Goal: Information Seeking & Learning: Find specific fact

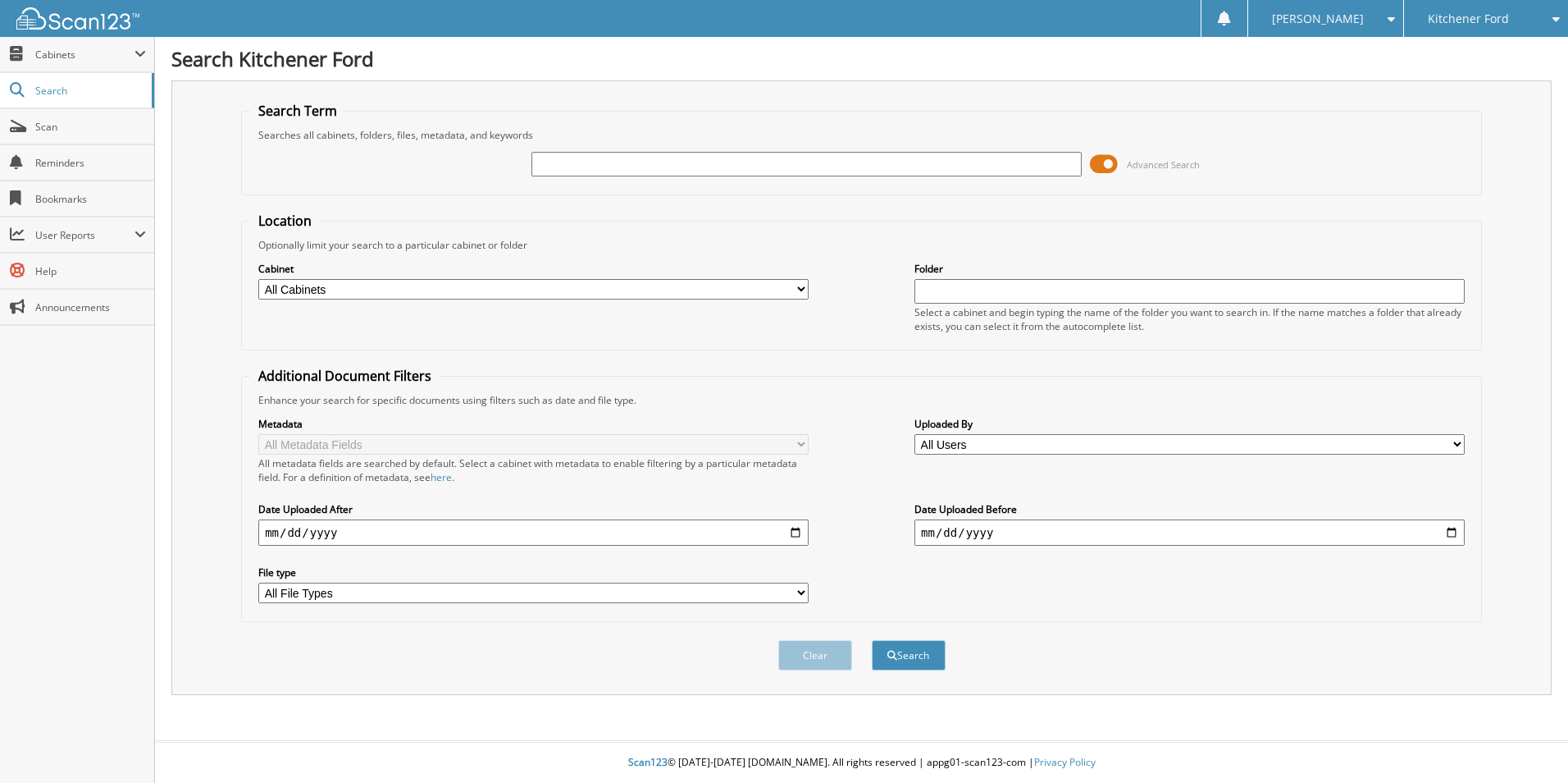
click at [596, 164] on input "text" at bounding box center [806, 164] width 550 height 25
type input "D115870"
click at [920, 652] on button "Search" at bounding box center [909, 654] width 74 height 30
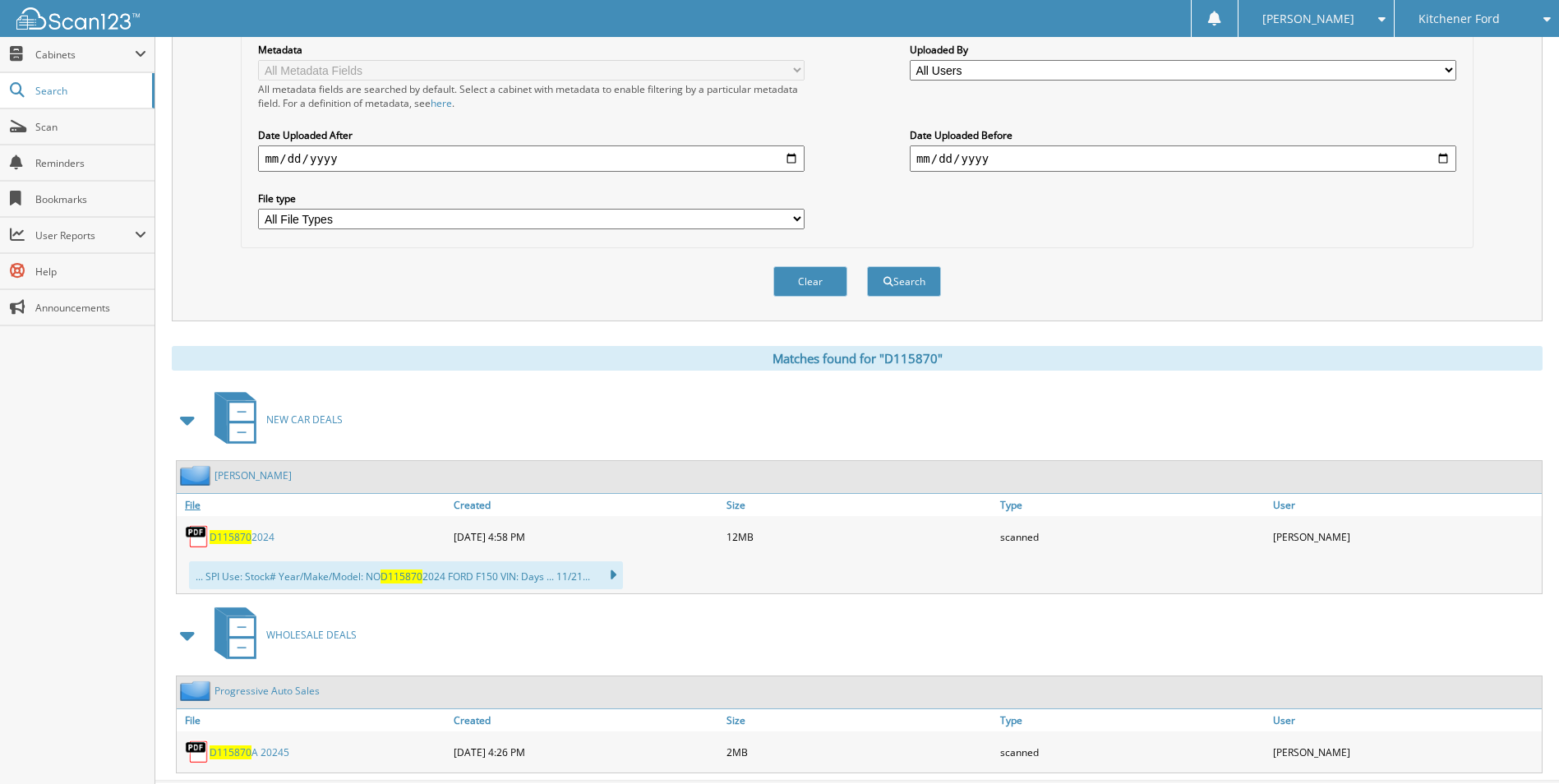
scroll to position [414, 0]
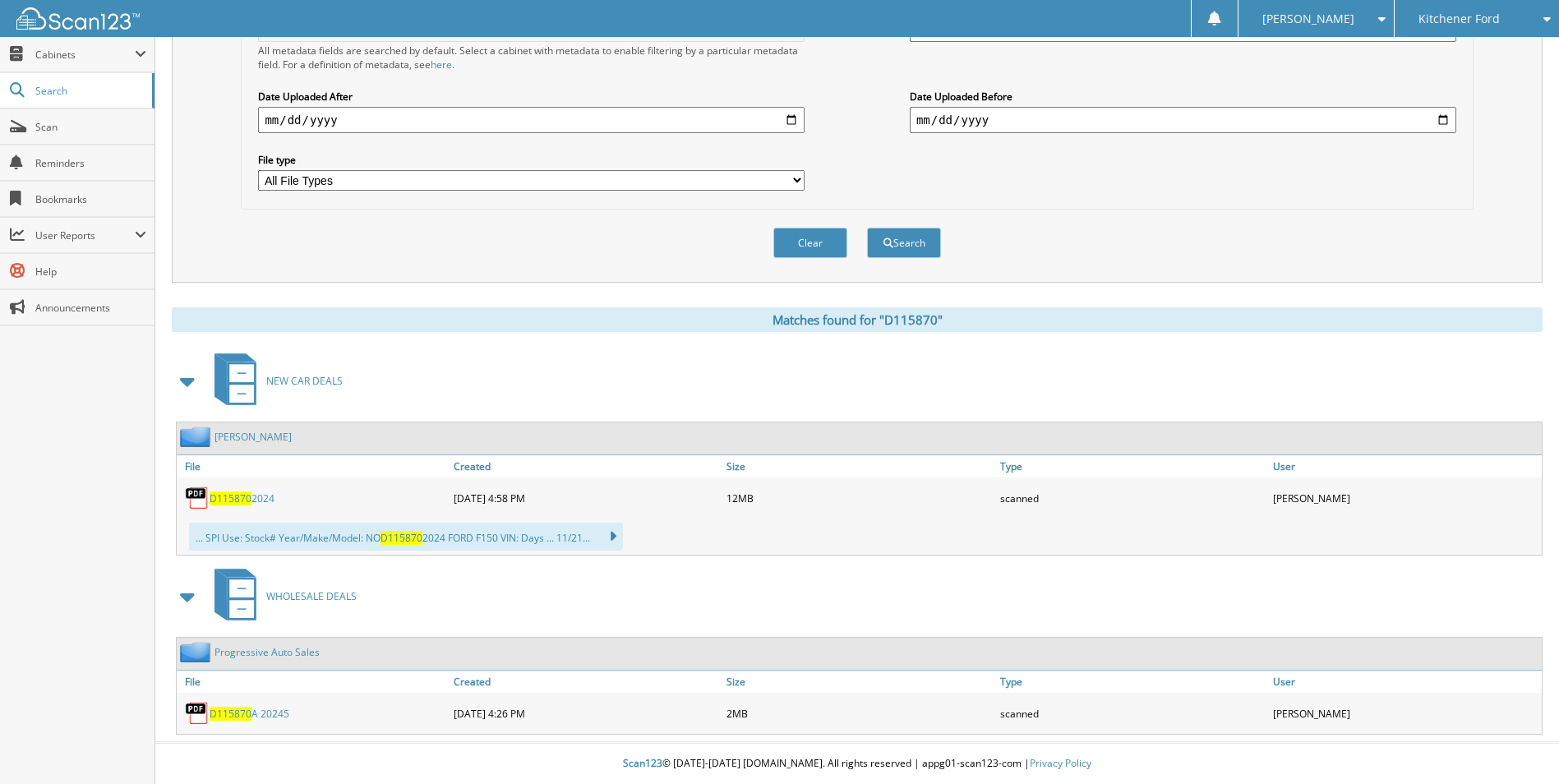
click at [251, 496] on link "D115870 2024" at bounding box center [242, 498] width 64 height 14
click at [230, 491] on link "D115870 2024" at bounding box center [242, 498] width 64 height 14
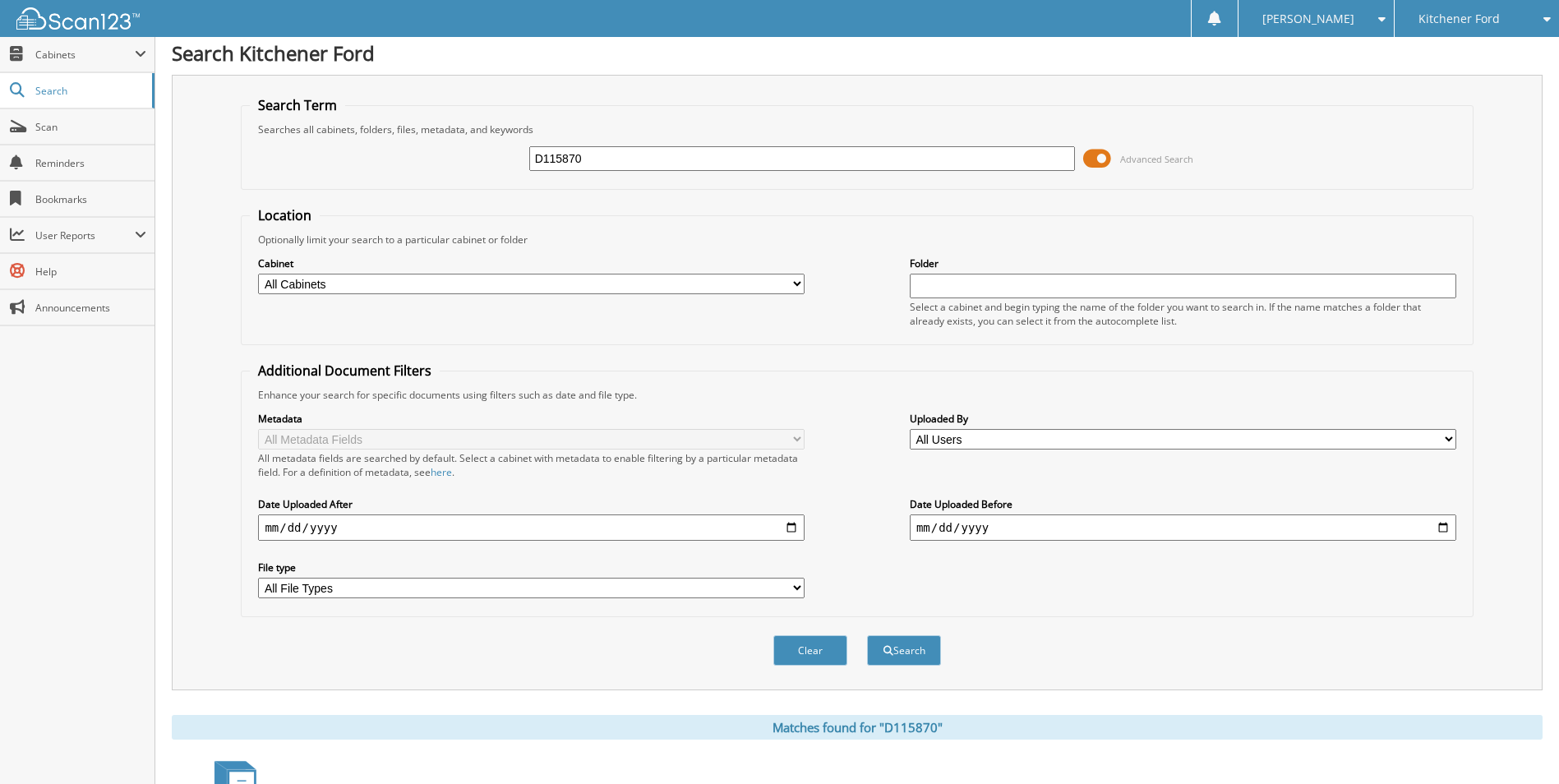
scroll to position [0, 0]
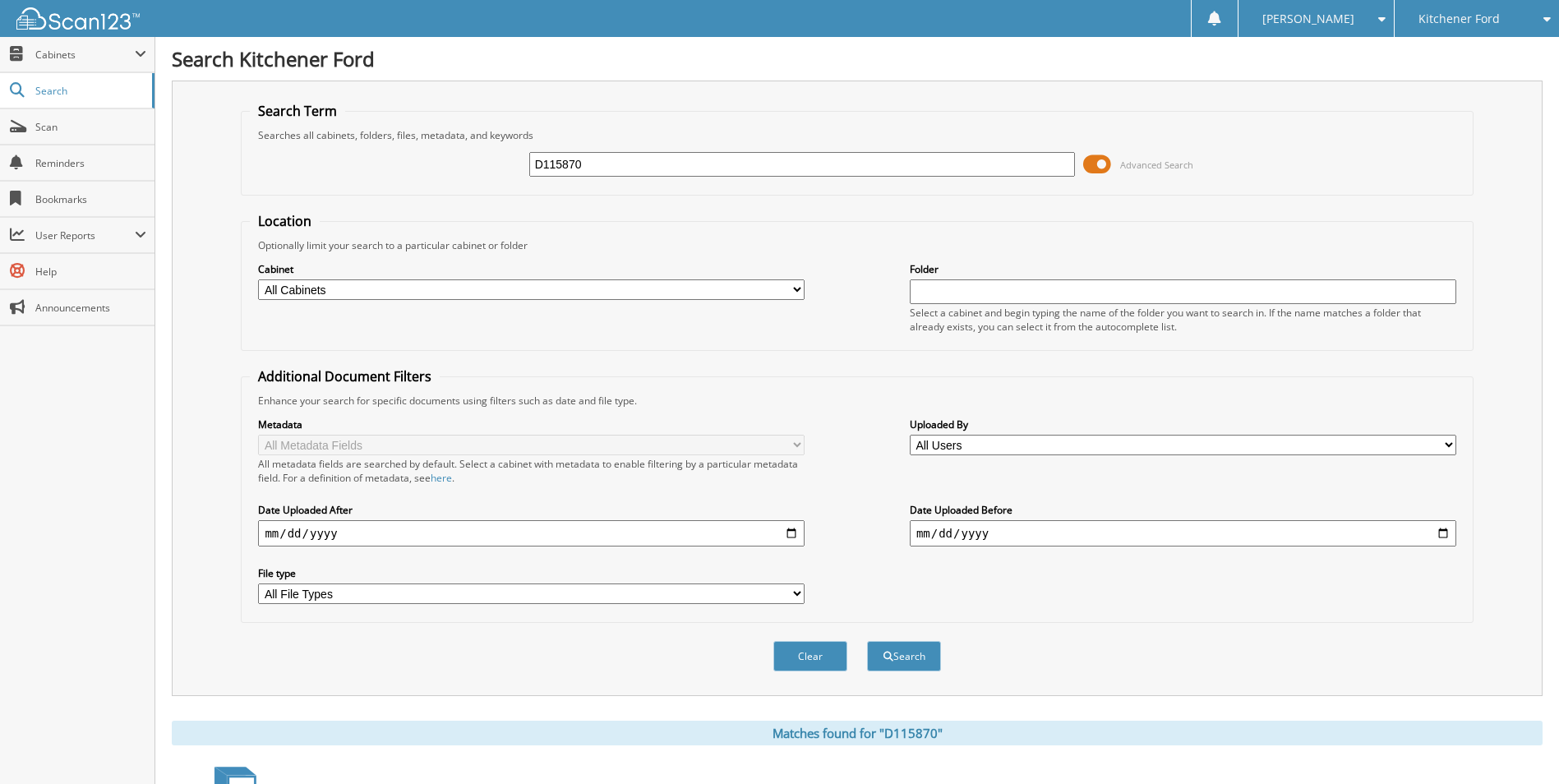
drag, startPoint x: 606, startPoint y: 164, endPoint x: 187, endPoint y: 136, distance: 419.9
click at [292, 132] on fieldset "Search Term Searches all cabinets, folders, files, metadata, and keywords D1158…" at bounding box center [856, 148] width 1231 height 94
type input "25F6500"
click at [896, 655] on button "Search" at bounding box center [904, 655] width 74 height 30
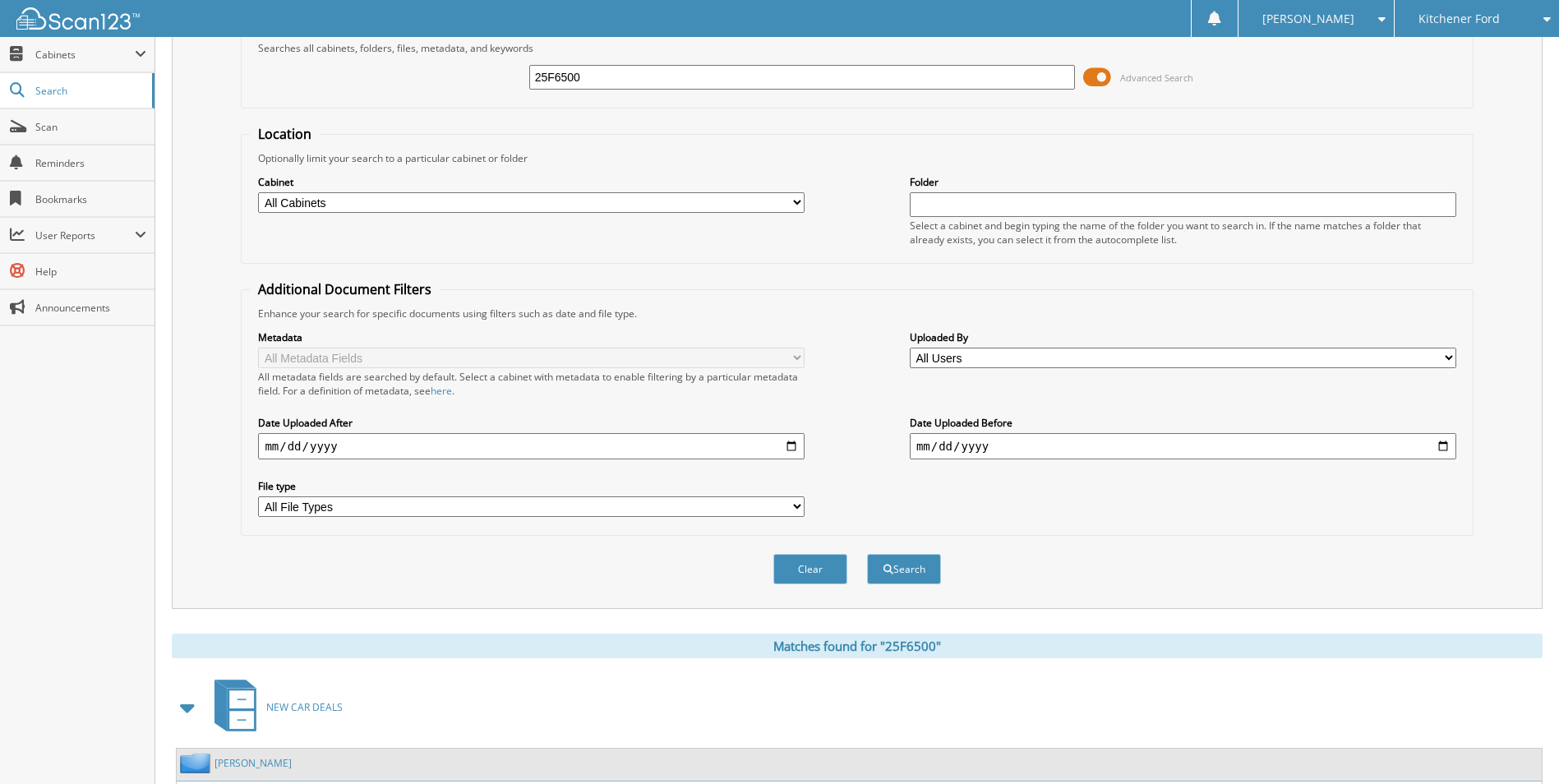
scroll to position [235, 0]
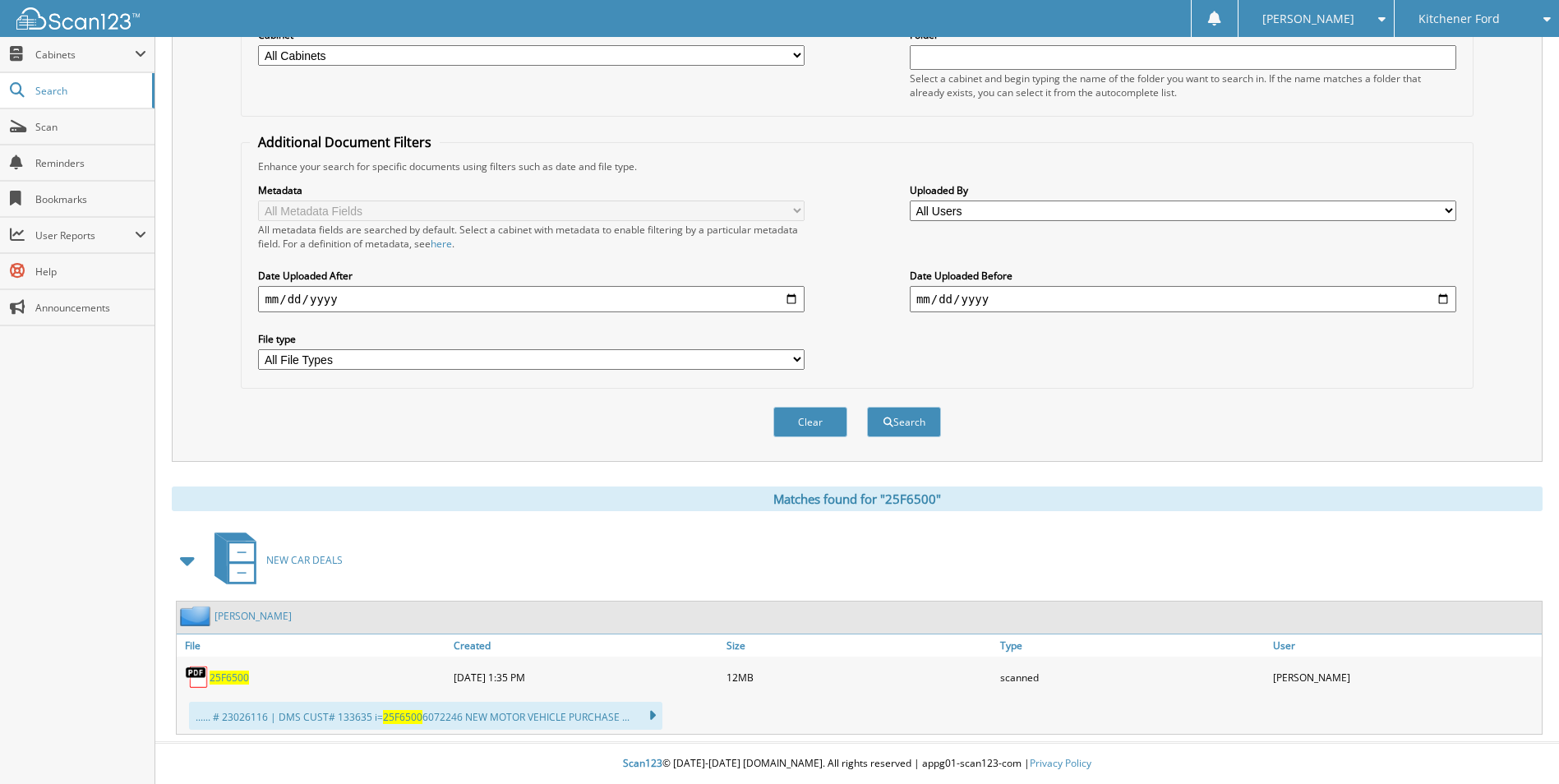
click at [241, 672] on span "25F6500" at bounding box center [230, 677] width 40 height 14
click at [231, 677] on span "25F6500" at bounding box center [230, 677] width 40 height 14
click at [227, 677] on span "25F6500" at bounding box center [230, 677] width 40 height 14
click at [222, 677] on span "25F6500" at bounding box center [230, 677] width 40 height 14
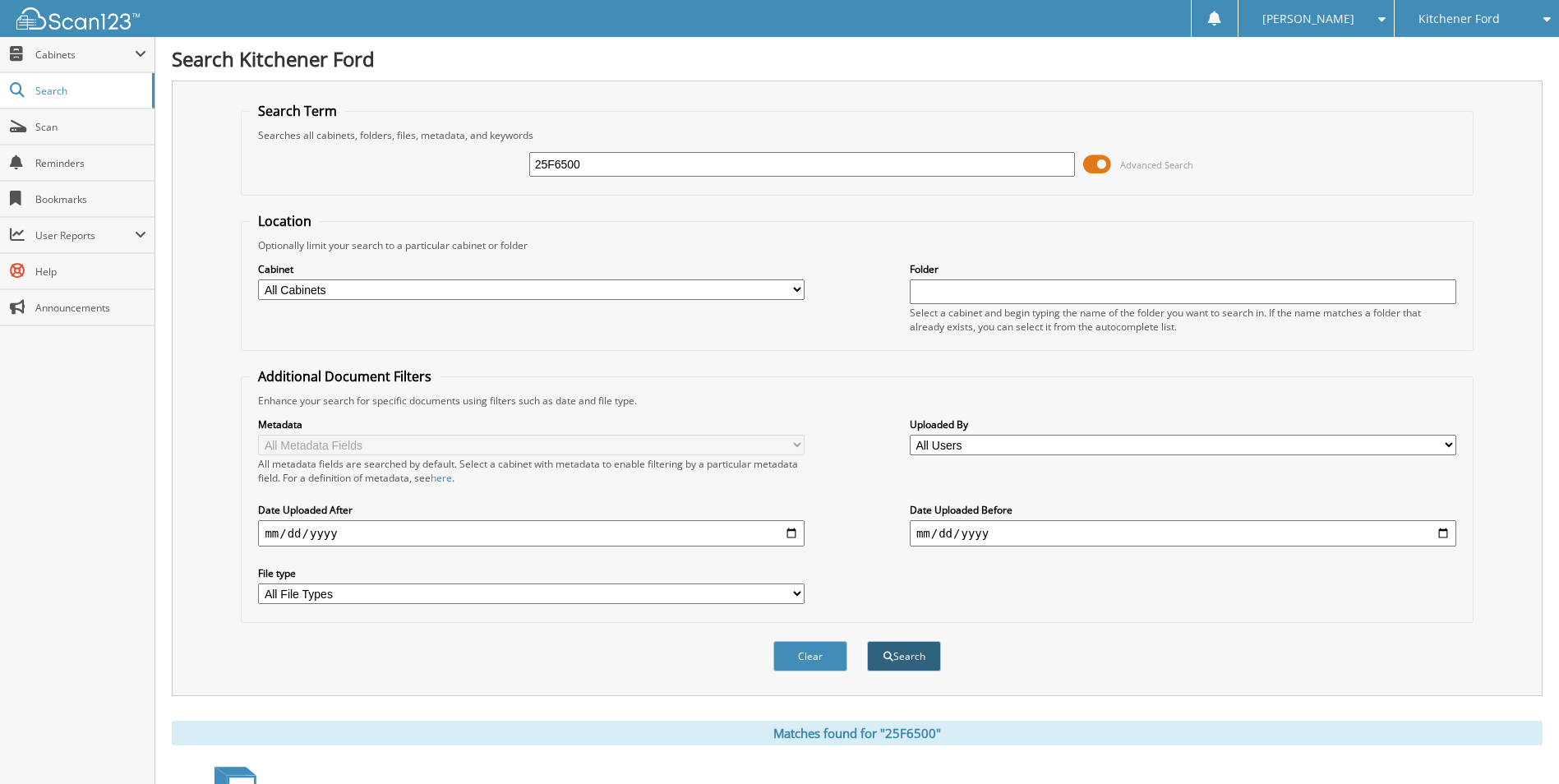
click at [901, 661] on button "Search" at bounding box center [904, 655] width 74 height 30
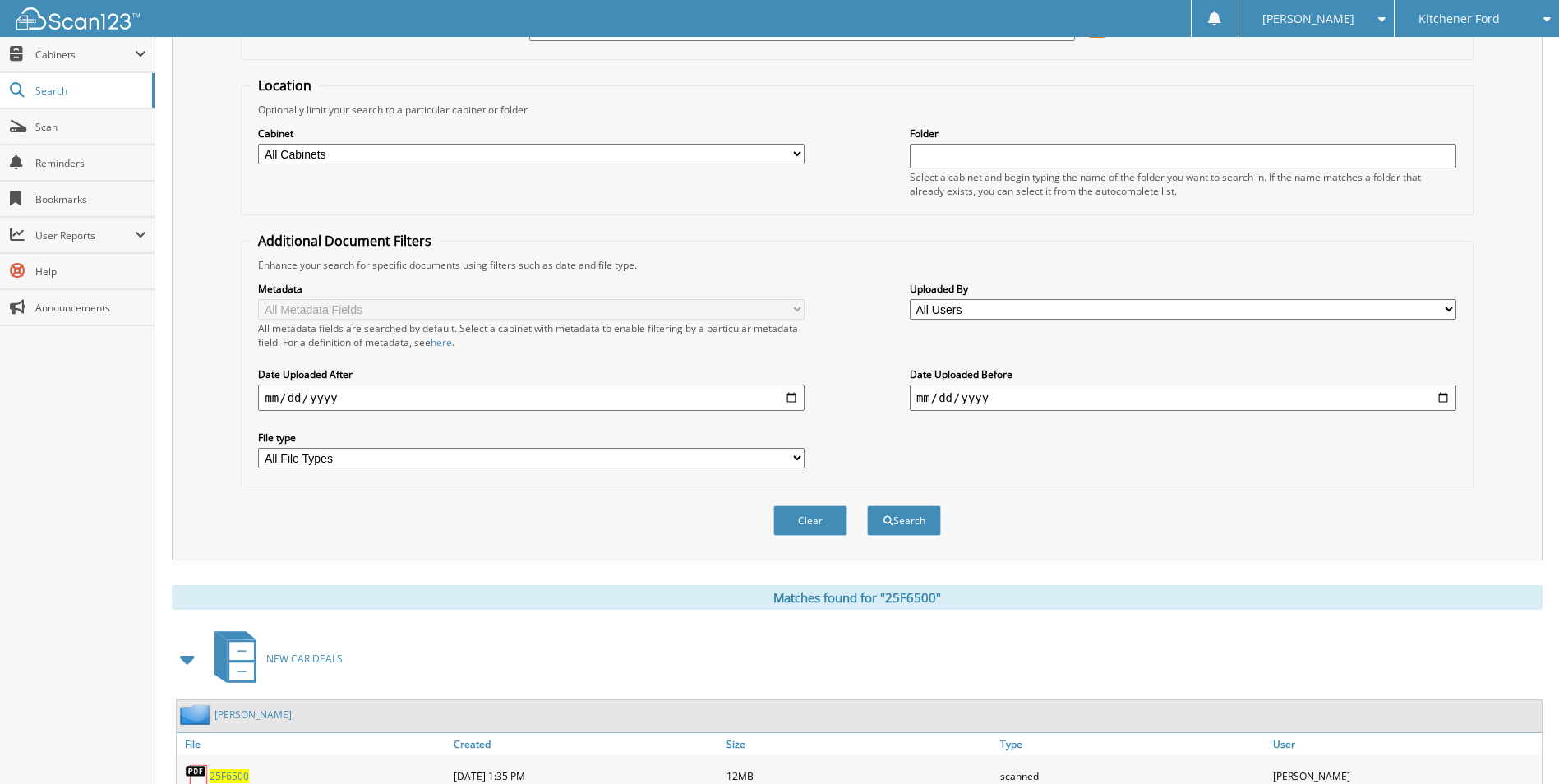
scroll to position [235, 0]
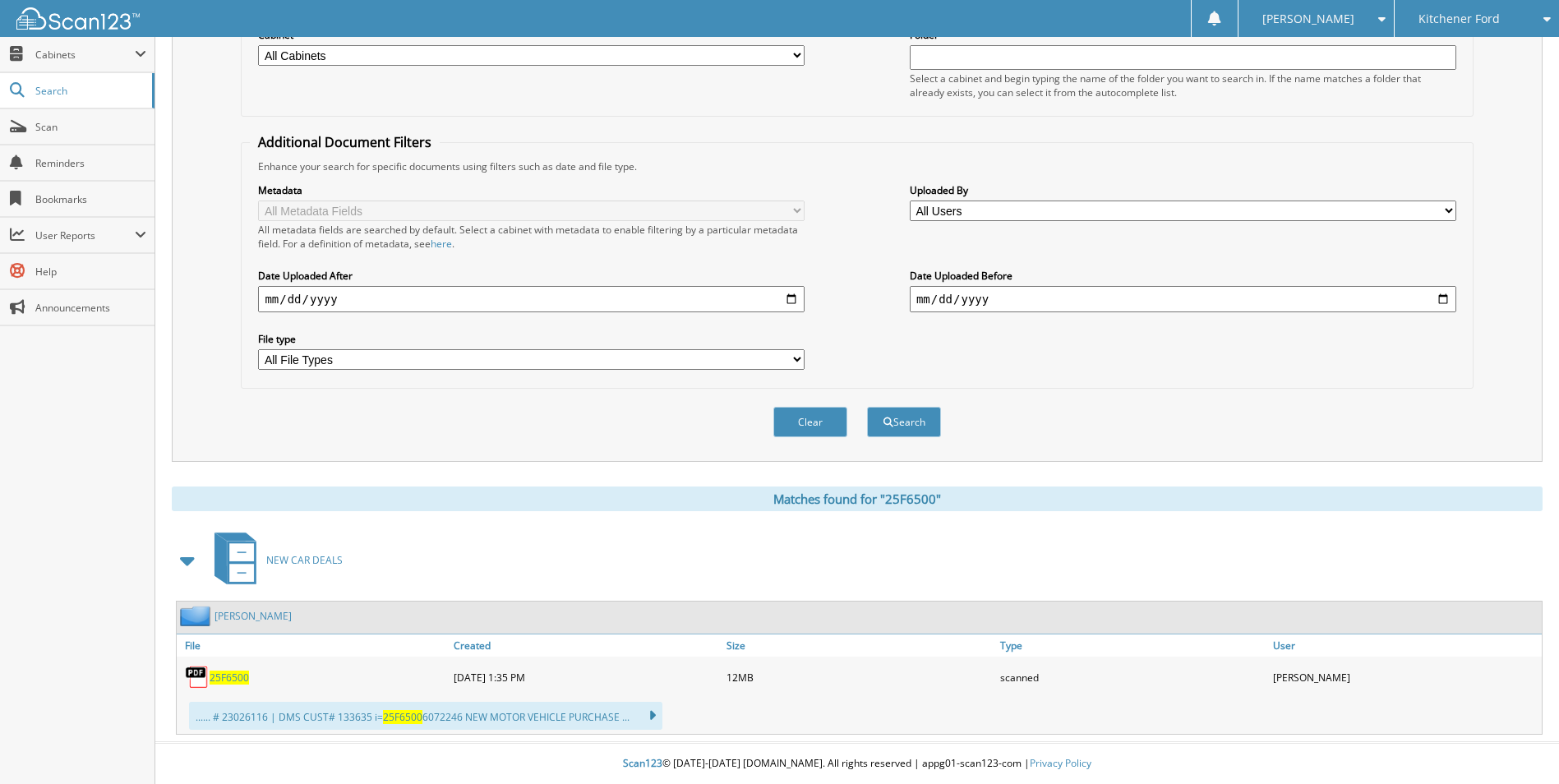
click at [228, 682] on span "25F6500" at bounding box center [230, 677] width 40 height 14
click at [235, 671] on span "25F6500" at bounding box center [230, 677] width 40 height 14
click at [226, 676] on span "25F6500" at bounding box center [230, 677] width 40 height 14
click at [400, 720] on span "25F6500" at bounding box center [402, 717] width 40 height 14
click at [193, 644] on link "File" at bounding box center [312, 646] width 273 height 22
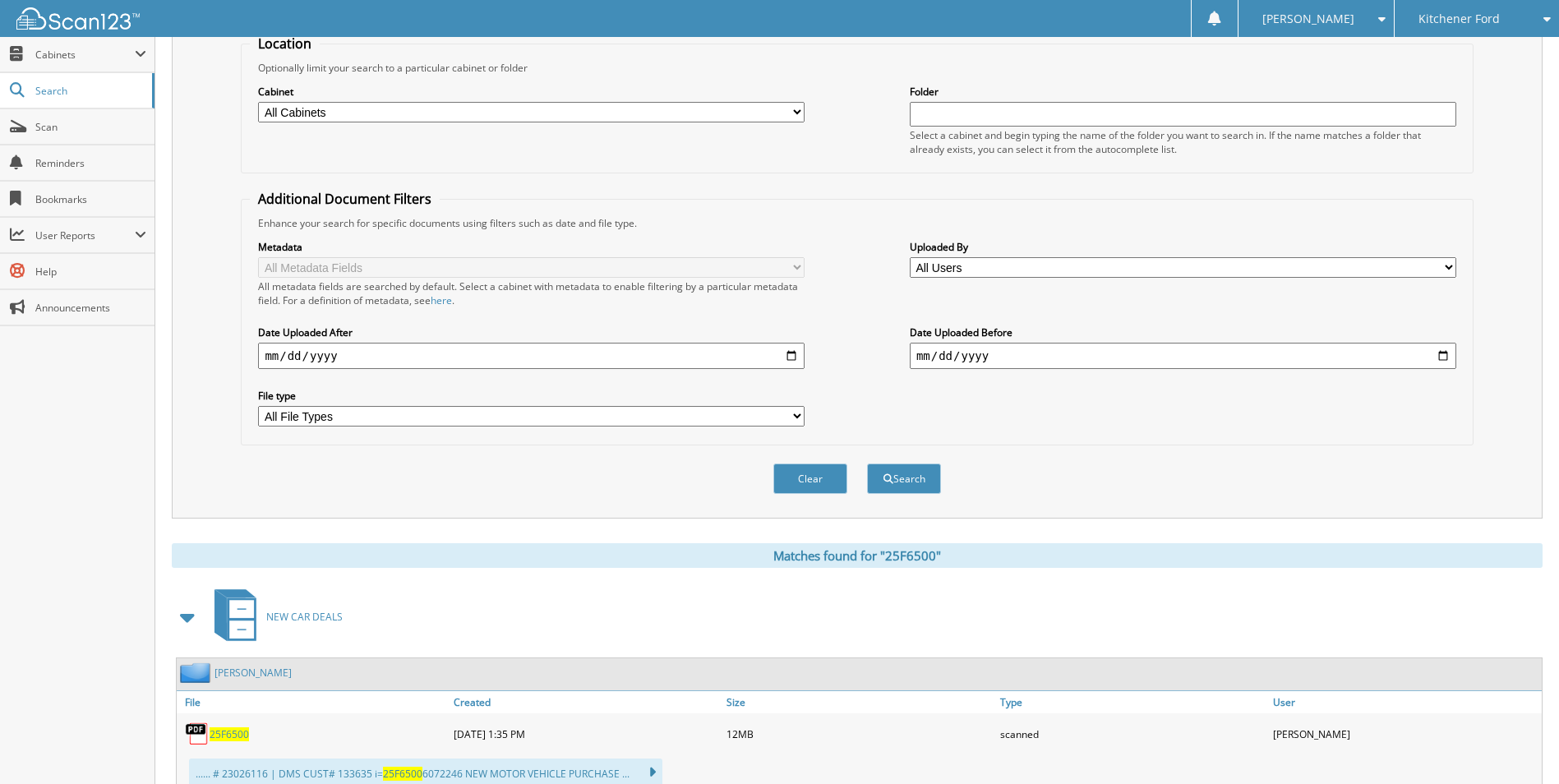
scroll to position [0, 0]
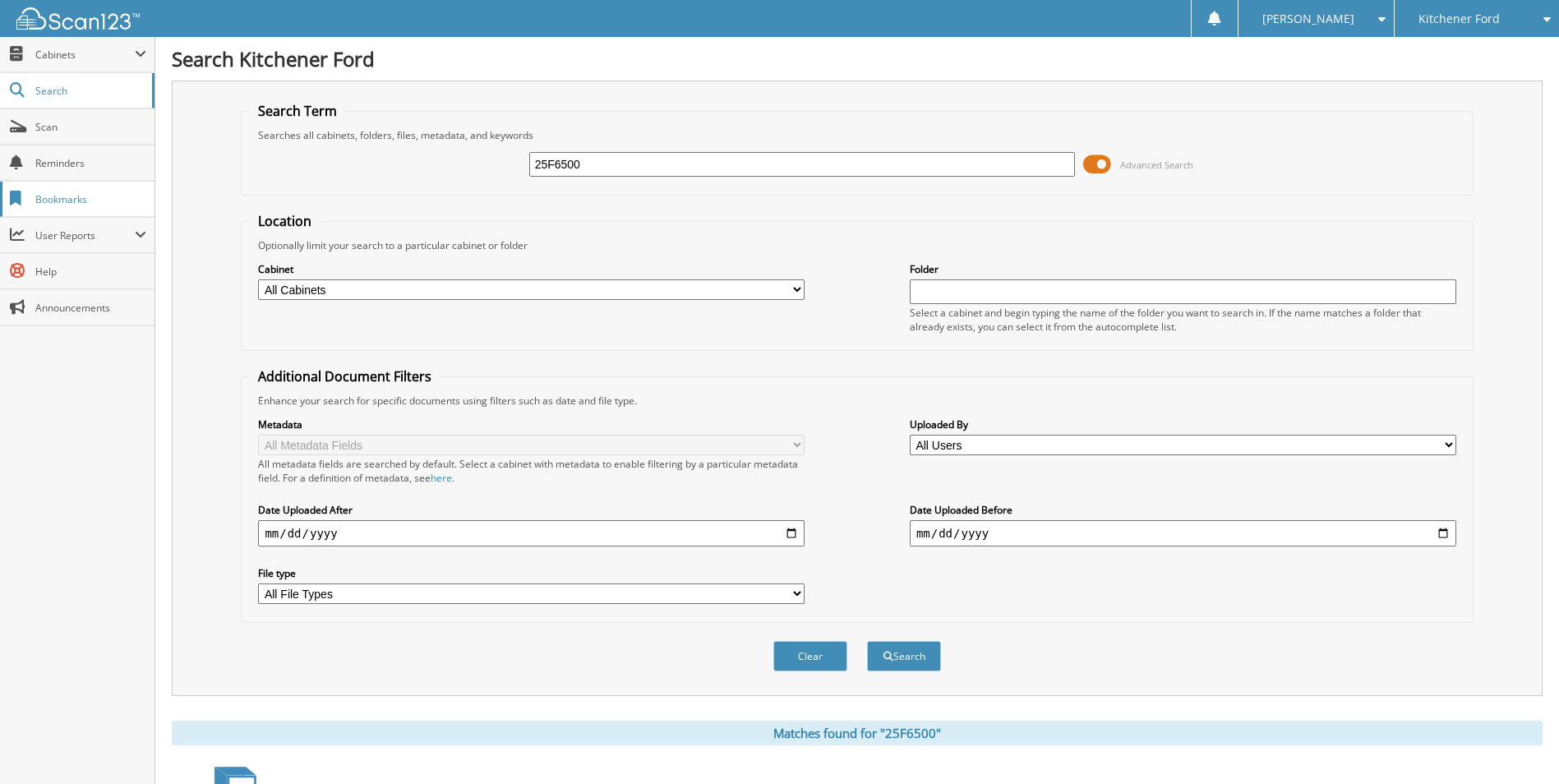
drag, startPoint x: 611, startPoint y: 168, endPoint x: 86, endPoint y: 192, distance: 525.5
click at [411, 153] on div "25F6500 Advanced Search" at bounding box center [856, 164] width 1213 height 45
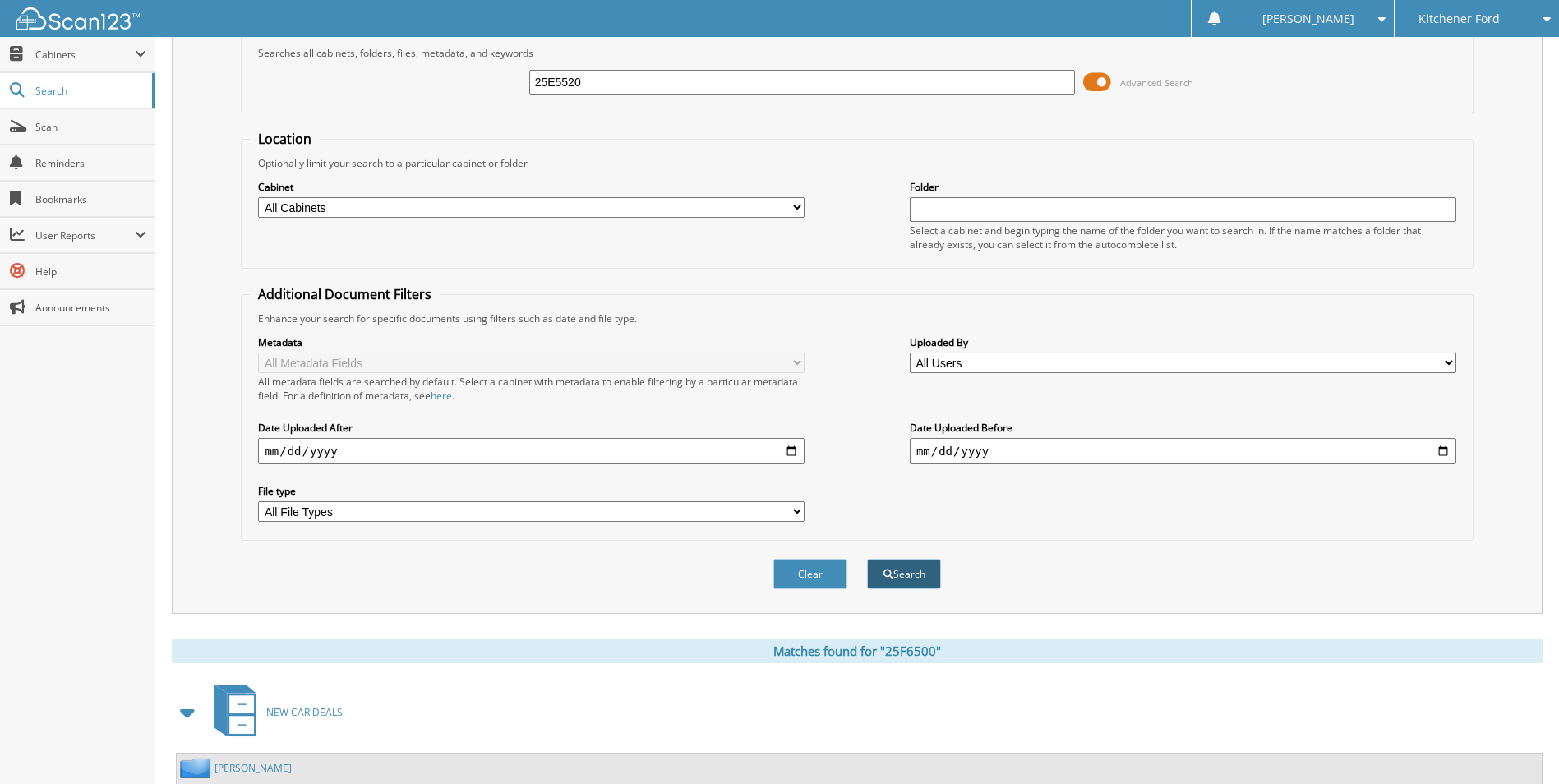
type input "25E5520"
click at [904, 579] on button "Search" at bounding box center [904, 573] width 74 height 30
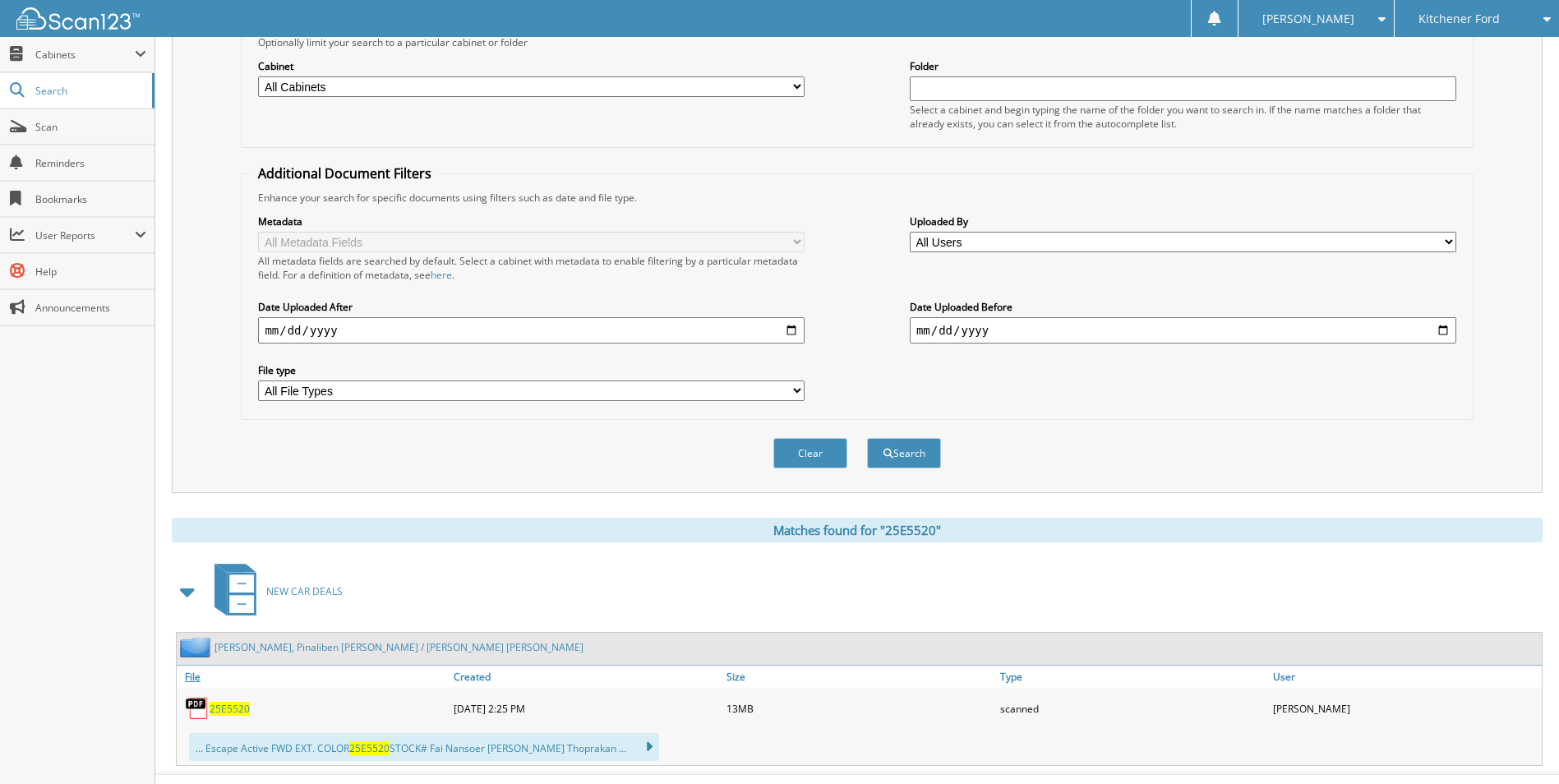
scroll to position [235, 0]
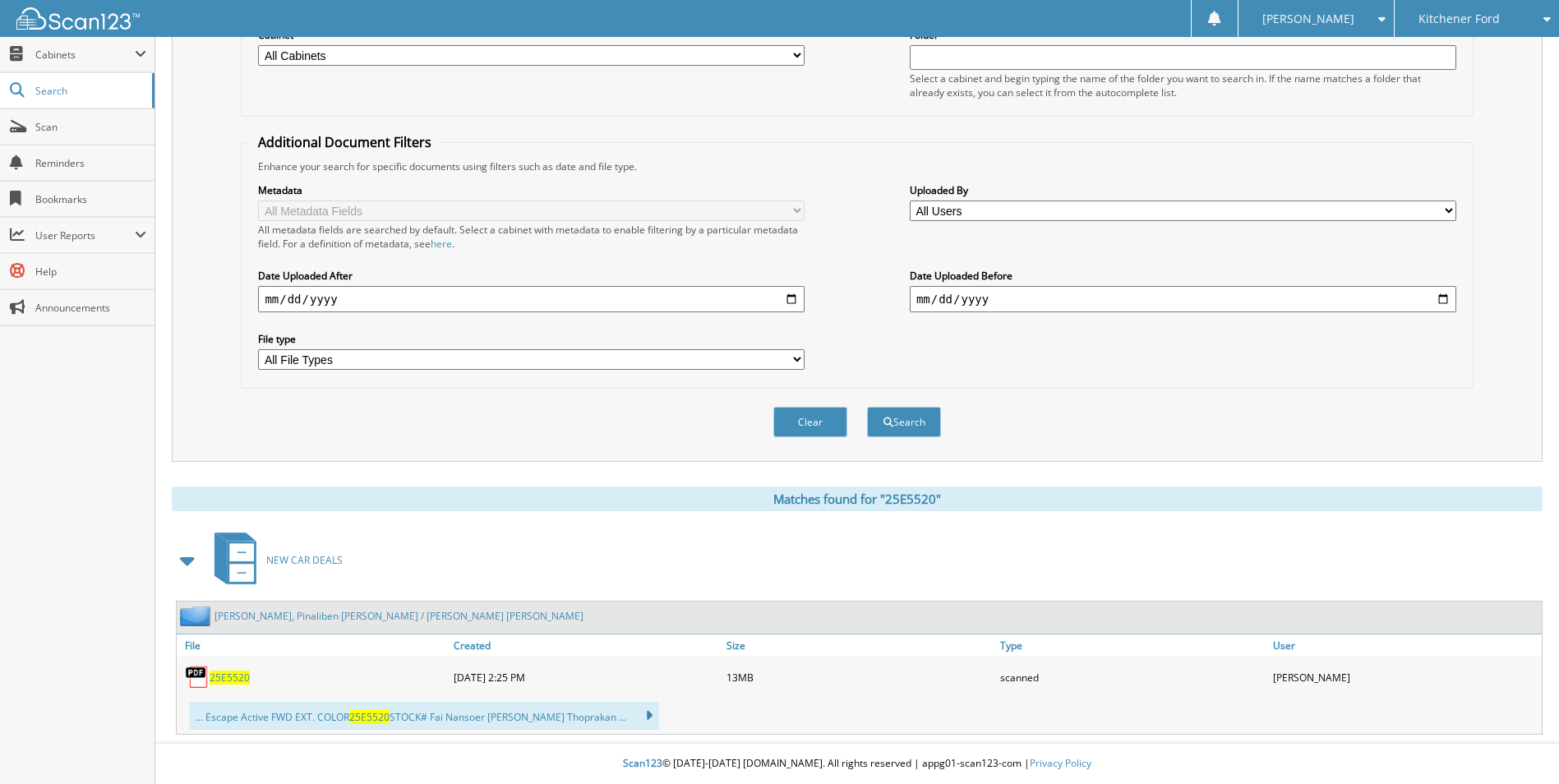
click at [219, 675] on span "25E5520" at bounding box center [230, 677] width 40 height 14
